Goal: Transaction & Acquisition: Purchase product/service

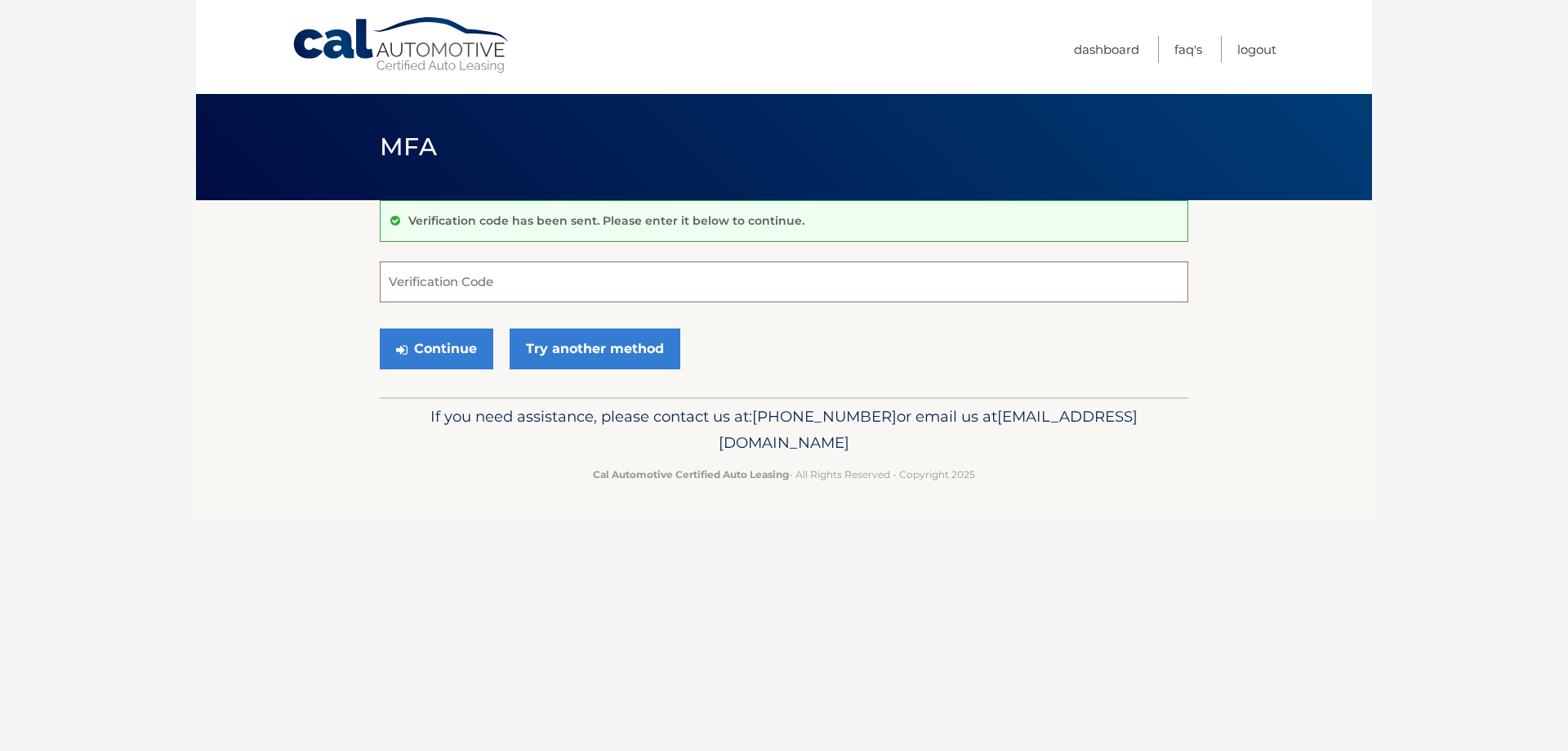
click at [519, 291] on input "Verification Code" at bounding box center [784, 281] width 809 height 41
type input "525651"
click at [474, 352] on button "Continue" at bounding box center [437, 348] width 113 height 41
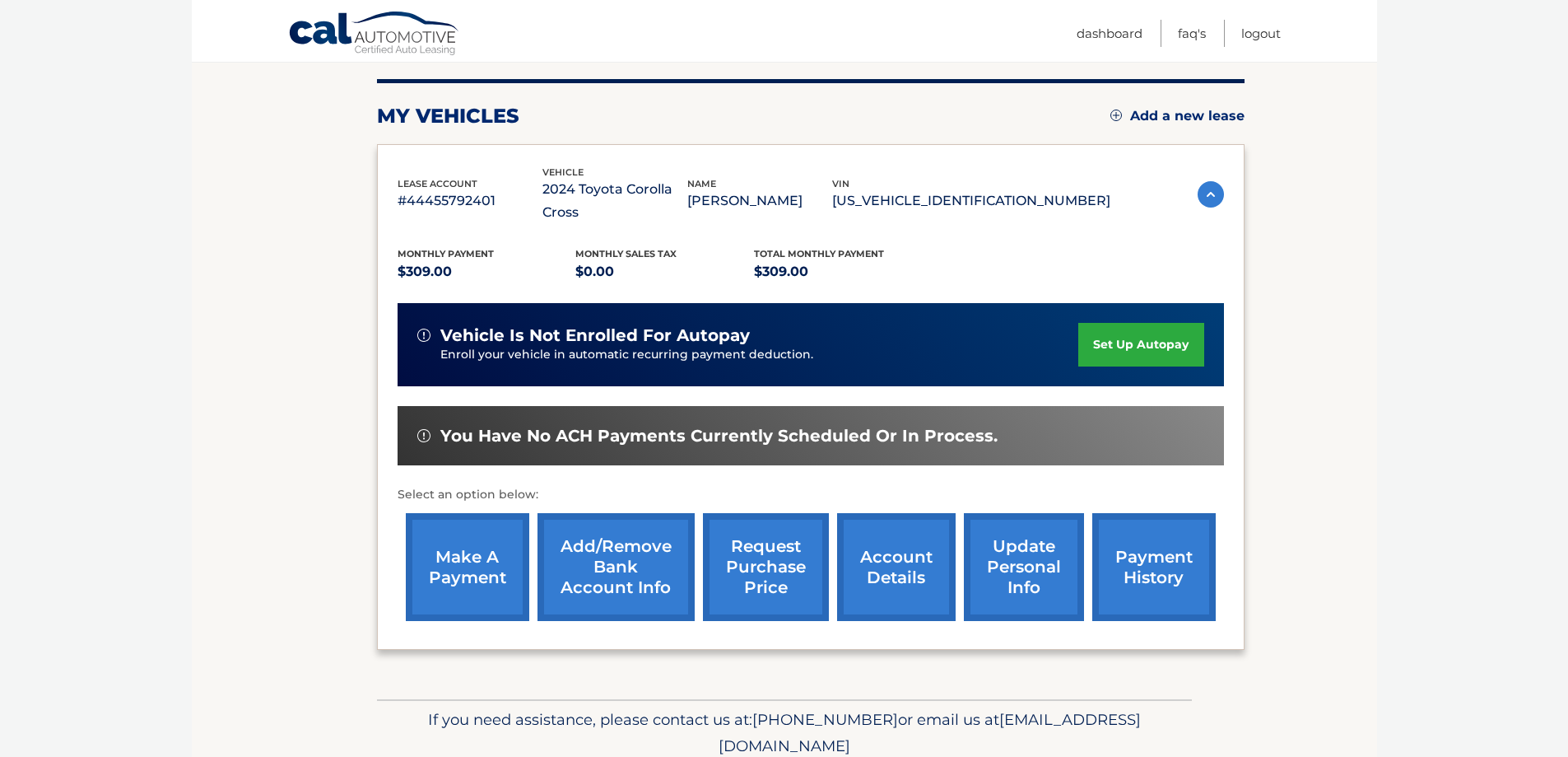
scroll to position [241, 0]
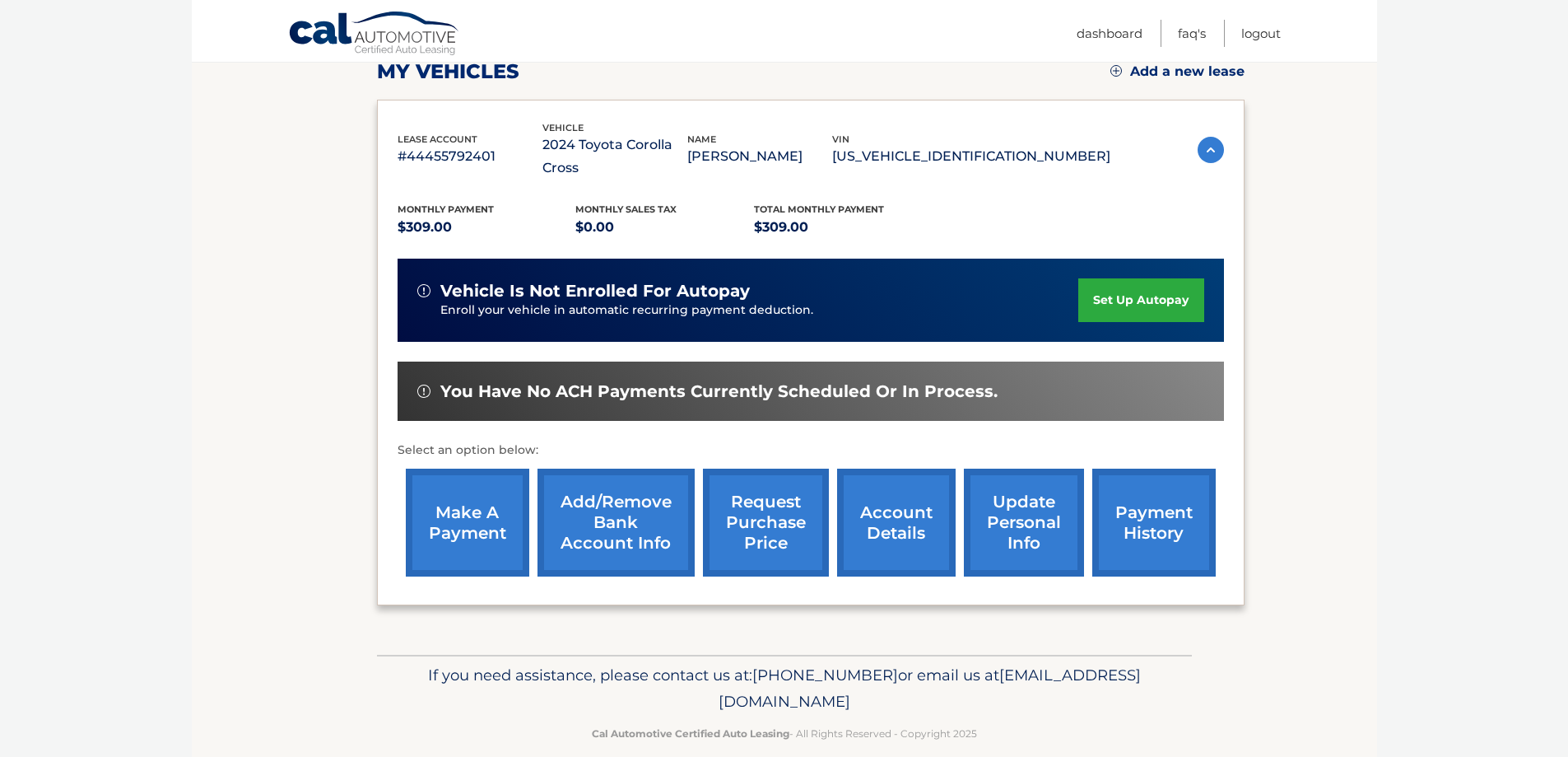
click at [483, 504] on link "make a payment" at bounding box center [468, 522] width 123 height 108
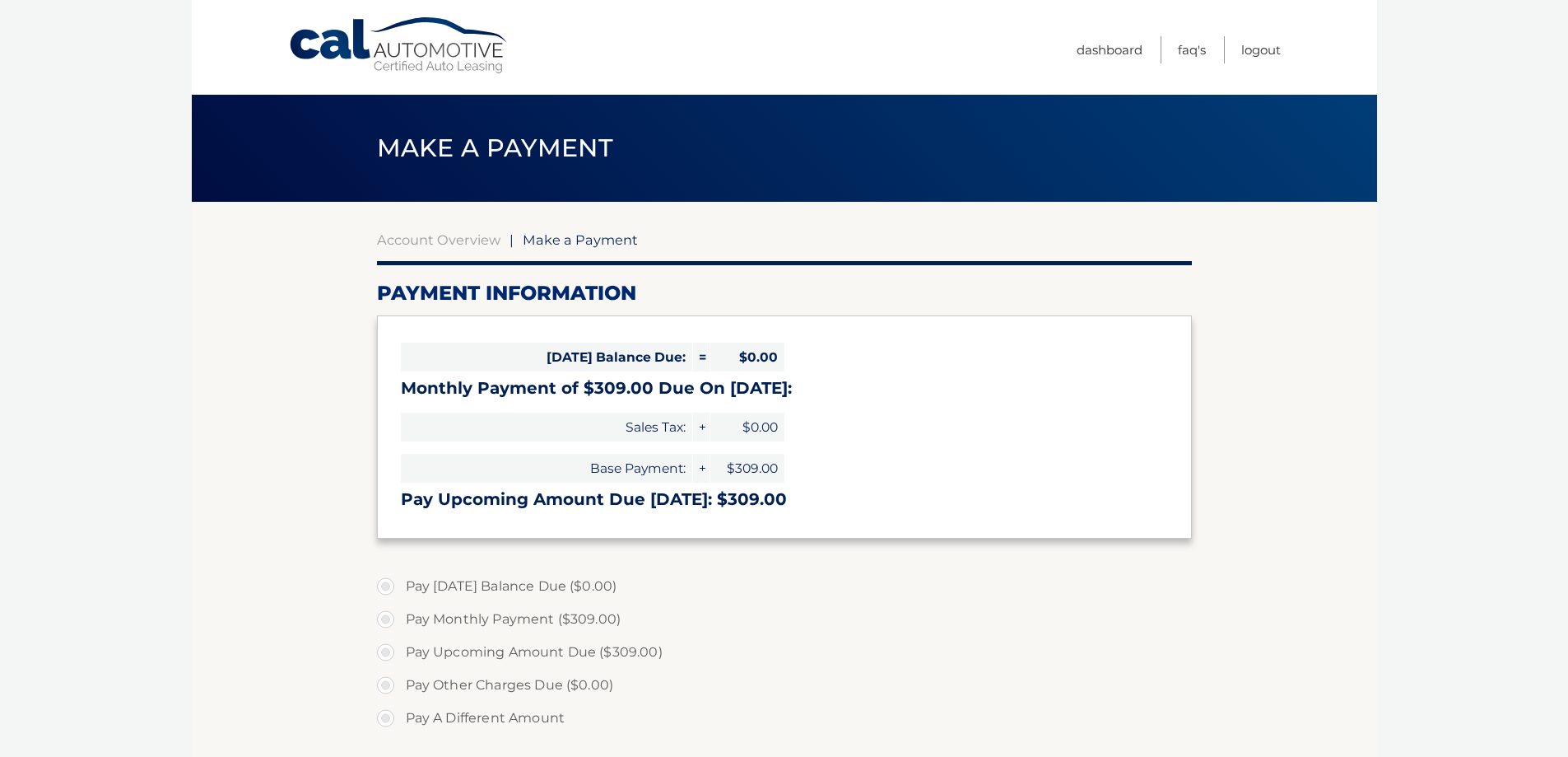
select select "NzhiOGMxOGMtNzkxMC00Mjk0LWEzOTktMGIyMDU2MTUwM2U5"
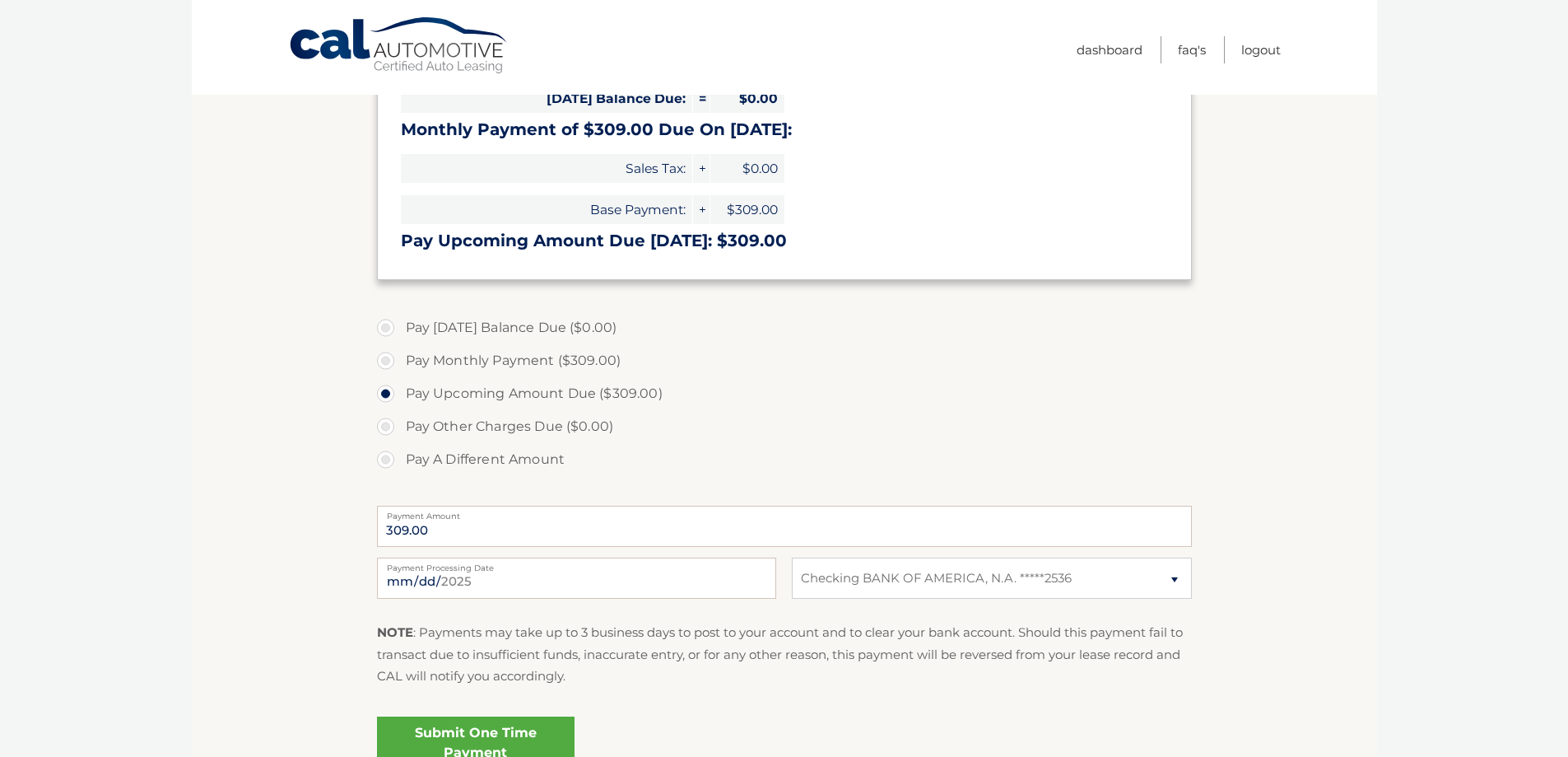
scroll to position [274, 0]
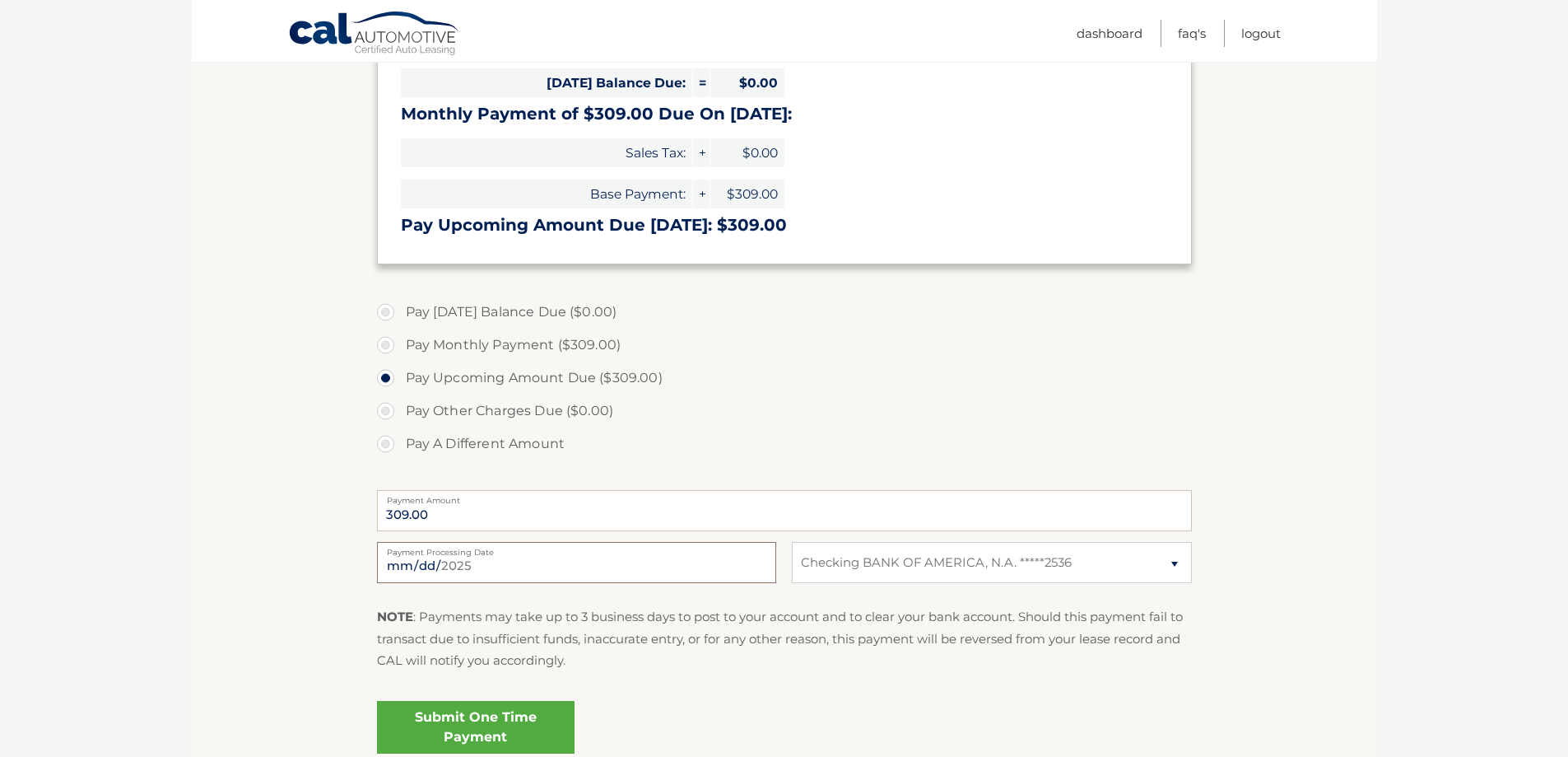
click at [493, 570] on input "2025-09-15" at bounding box center [576, 562] width 400 height 41
type input "2025-09-17"
click at [737, 650] on p "NOTE : Payments may take up to 3 business days to post to your account and to c…" at bounding box center [784, 638] width 815 height 65
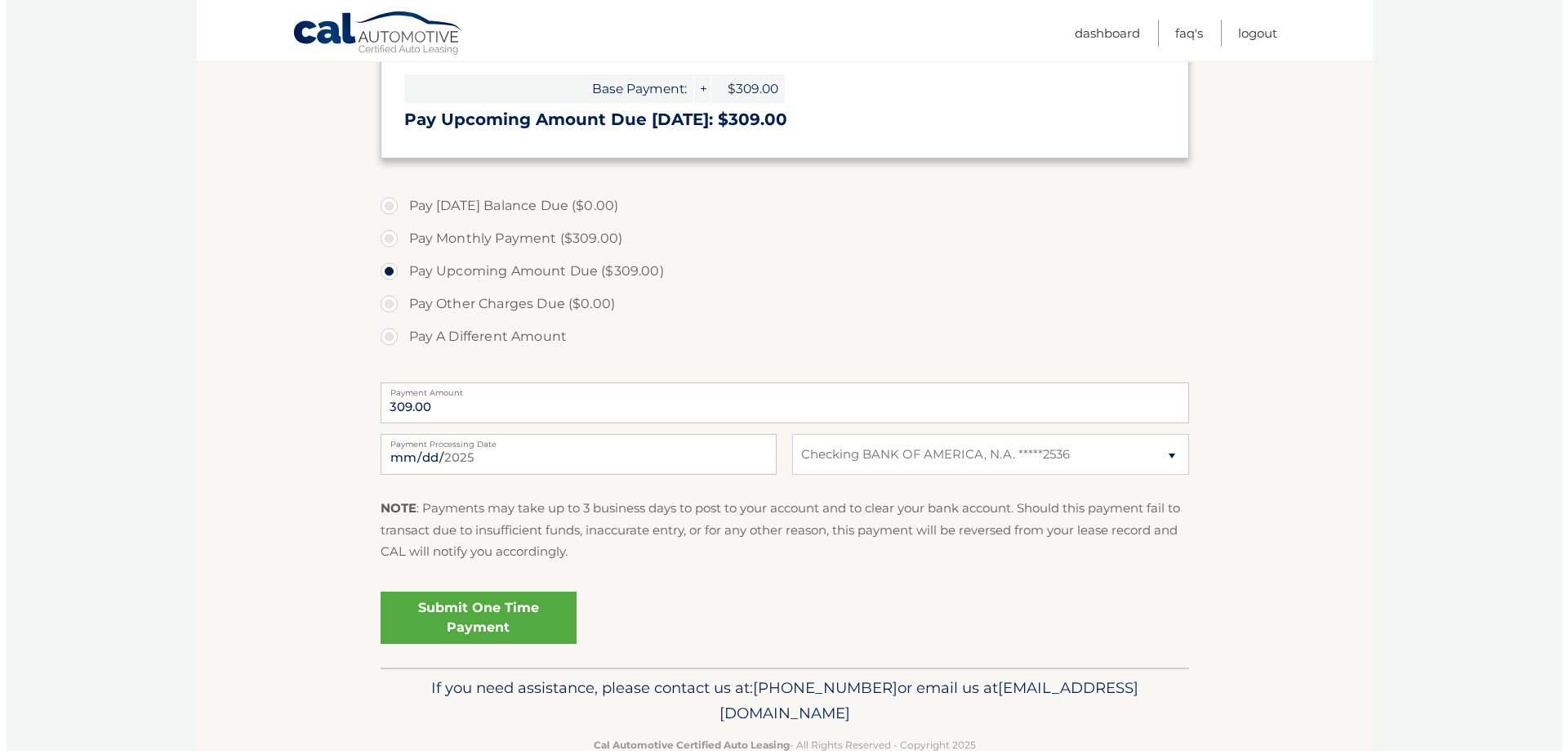
scroll to position [417, 0]
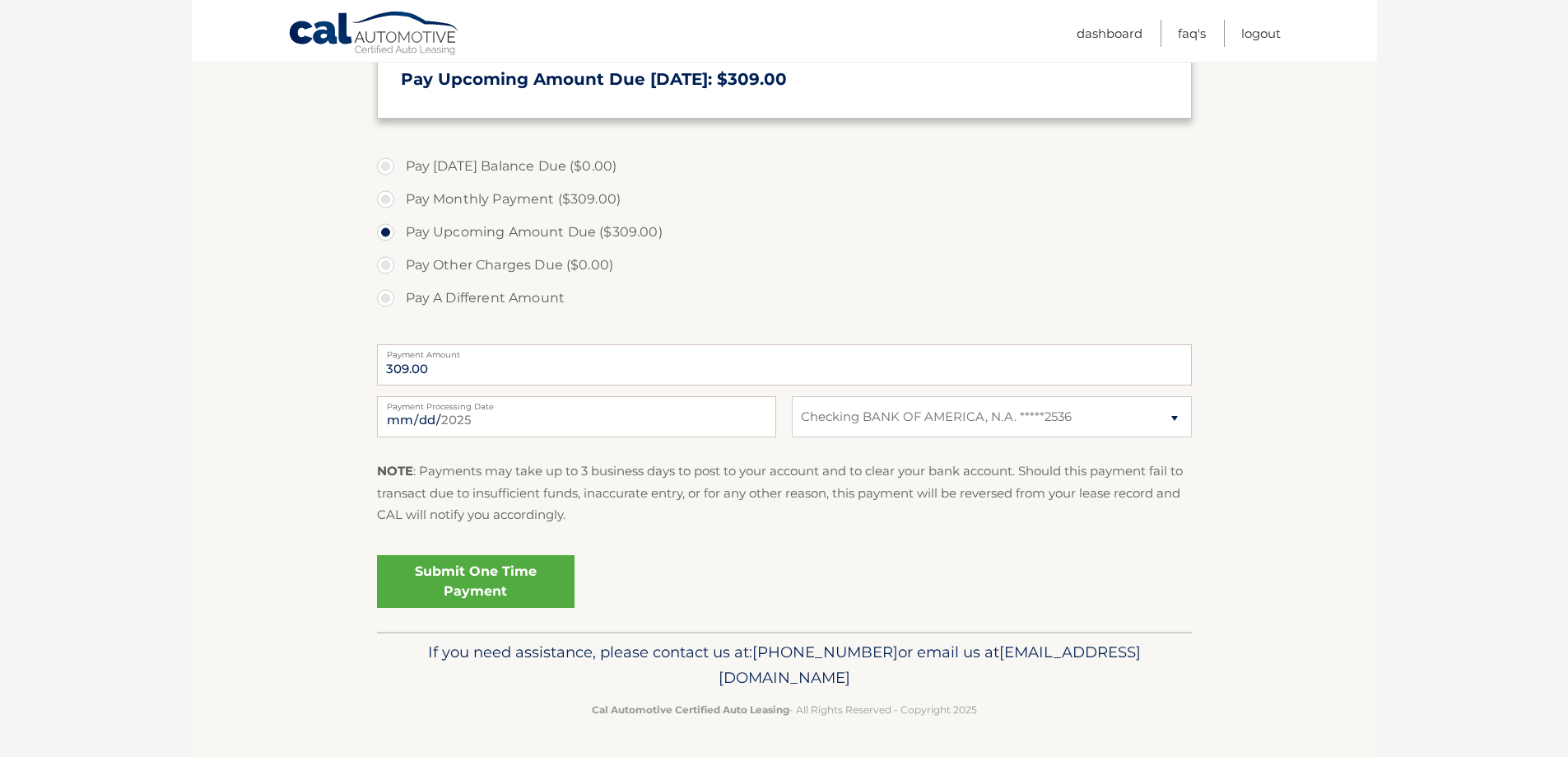
click at [471, 580] on link "Submit One Time Payment" at bounding box center [475, 581] width 198 height 52
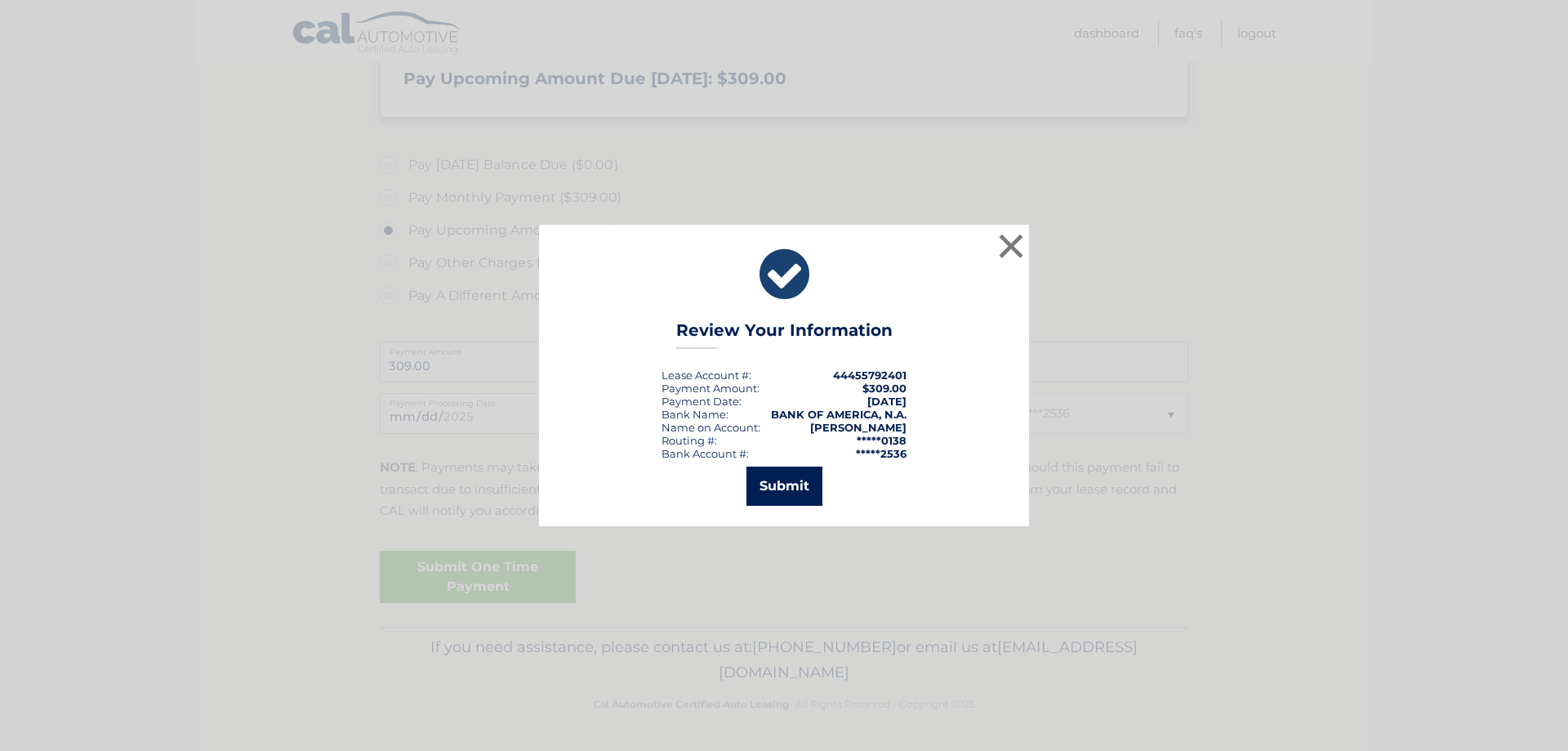
click at [774, 481] on button "Submit" at bounding box center [784, 485] width 76 height 39
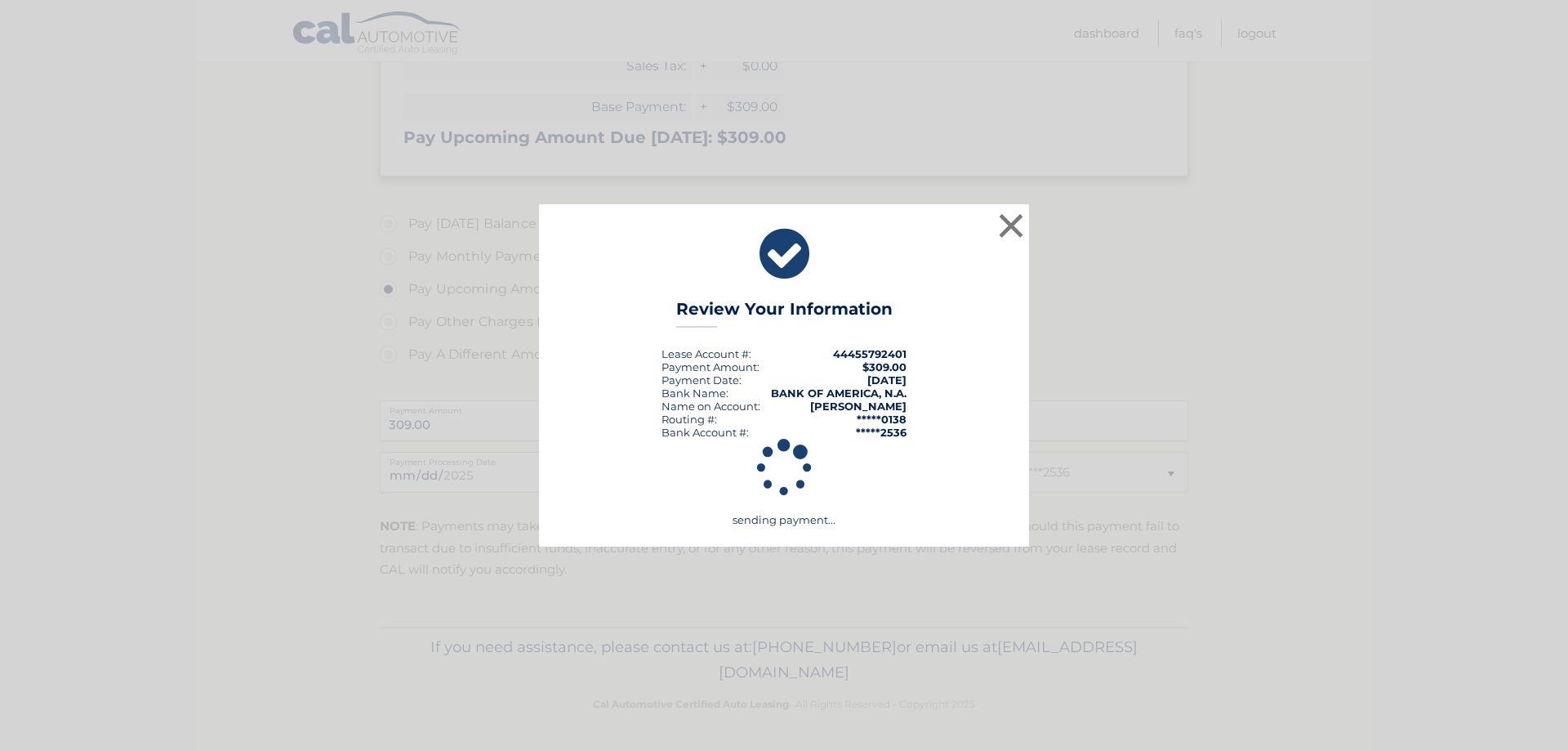
scroll to position [358, 0]
